Goal: Check status

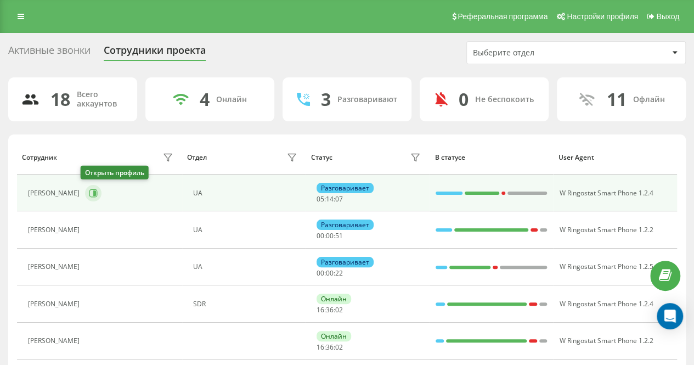
click at [93, 190] on icon at bounding box center [94, 192] width 3 height 5
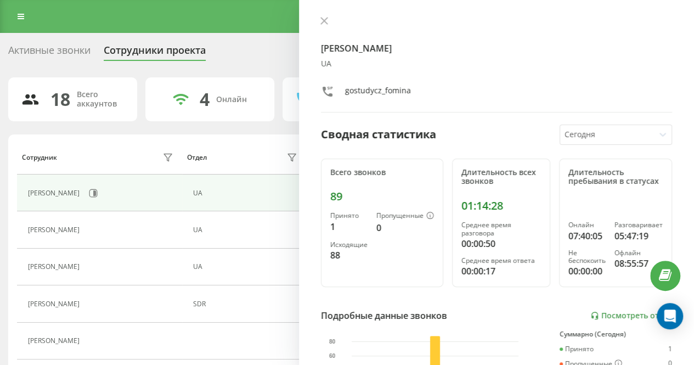
click at [321, 14] on div "[PERSON_NAME] UA gostudycz_fomina Сводная статистика [DATE] Всего звонков 89 Пр…" at bounding box center [496, 182] width 395 height 365
click at [89, 191] on icon at bounding box center [93, 193] width 8 height 8
drag, startPoint x: 328, startPoint y: 19, endPoint x: 297, endPoint y: 27, distance: 31.6
click at [328, 19] on button at bounding box center [324, 21] width 14 height 10
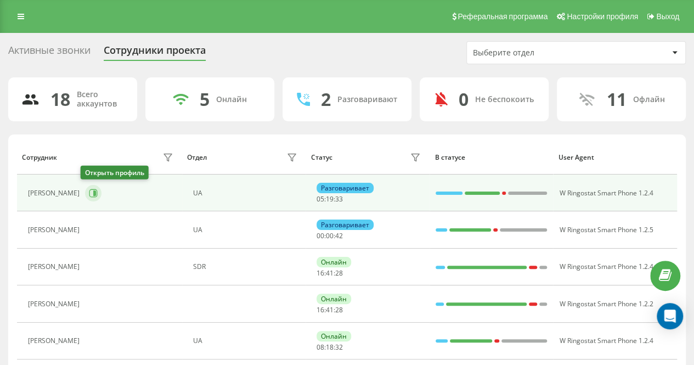
click at [89, 189] on icon at bounding box center [93, 193] width 9 height 9
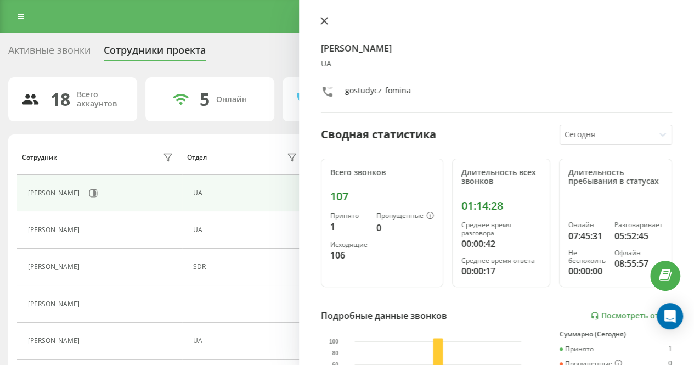
click at [323, 17] on icon at bounding box center [324, 21] width 8 height 8
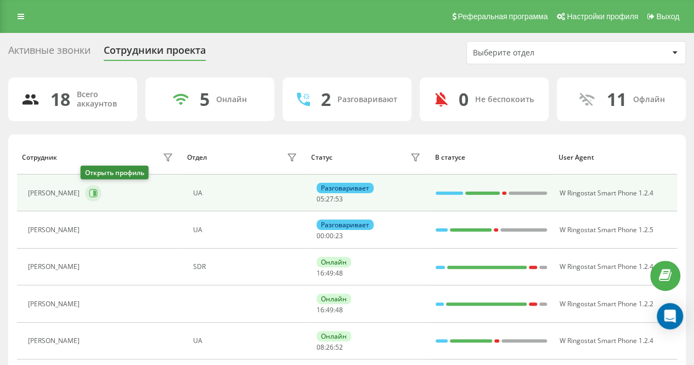
click at [89, 189] on icon at bounding box center [93, 193] width 9 height 9
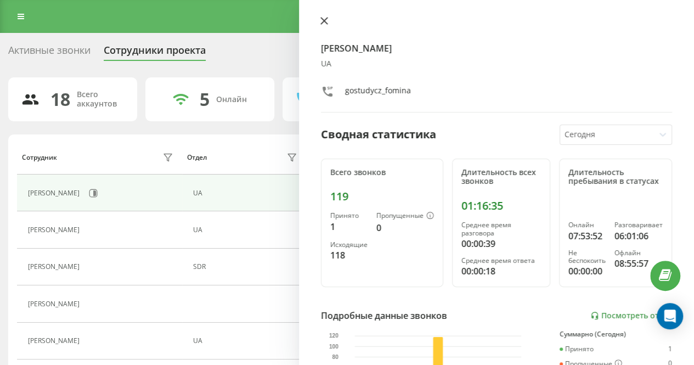
click at [321, 18] on icon at bounding box center [324, 21] width 8 height 8
